Goal: Task Accomplishment & Management: Use online tool/utility

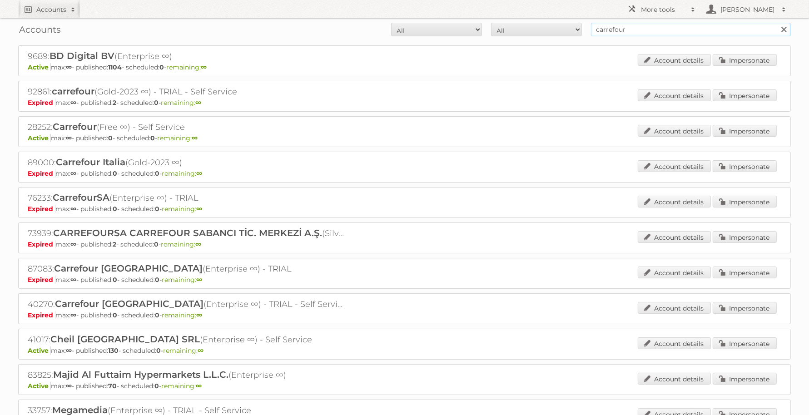
click at [612, 32] on input "carrefour" at bounding box center [691, 30] width 200 height 14
type input "ici paris xl"
click at [777, 23] on input "Search" at bounding box center [784, 30] width 14 height 14
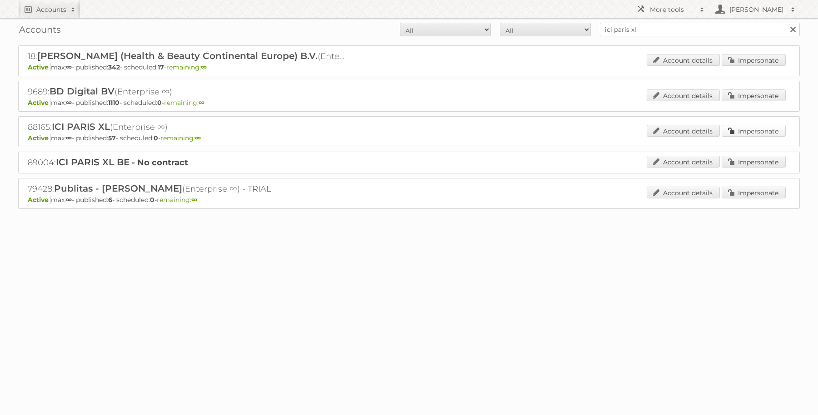
click at [749, 131] on link "Impersonate" at bounding box center [754, 131] width 64 height 12
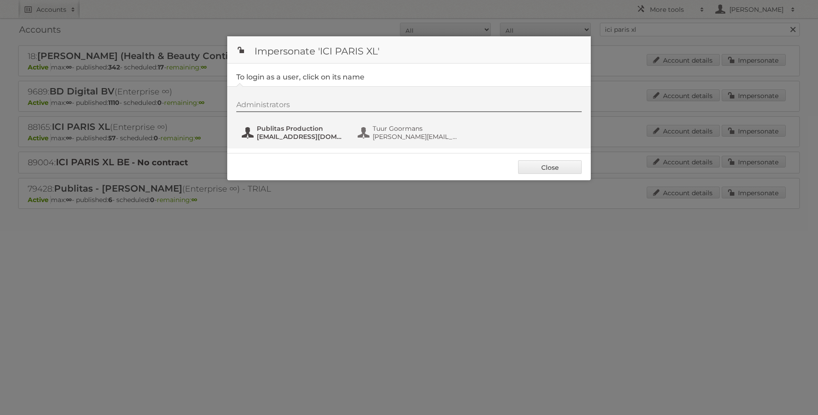
click at [298, 124] on button "Publitas Production fs+iciparisxl@publitas.com" at bounding box center [294, 133] width 107 height 18
